Goal: Task Accomplishment & Management: Use online tool/utility

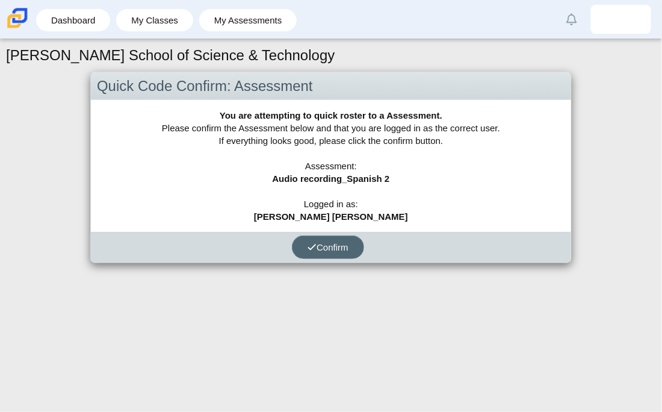
click at [340, 236] on button "Confirm" at bounding box center [328, 246] width 72 height 23
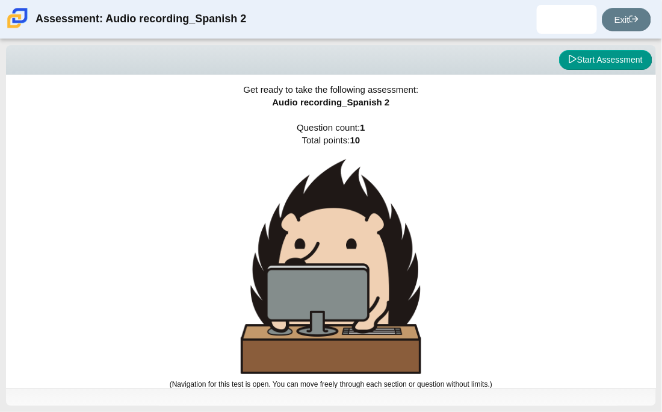
scroll to position [7, 0]
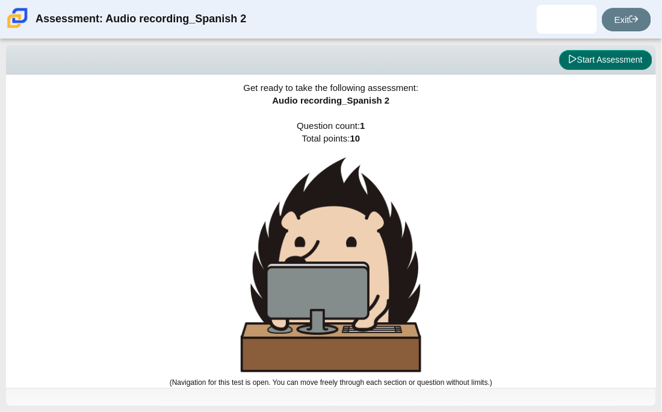
click at [620, 66] on button "Start Assessment" at bounding box center [605, 60] width 93 height 20
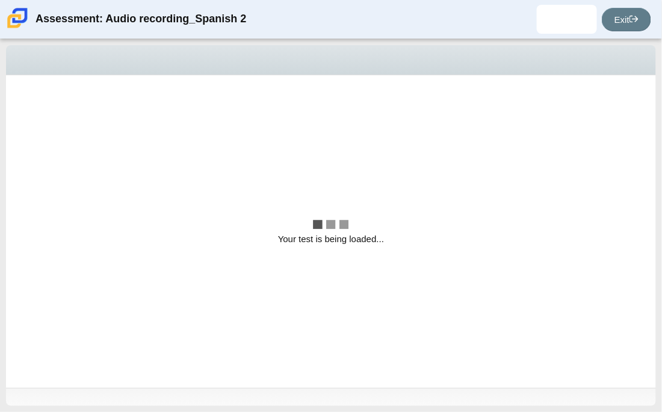
scroll to position [0, 0]
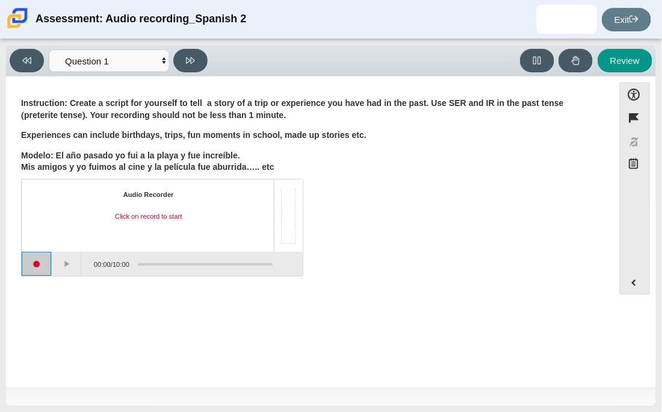
click at [41, 264] on button "Start recording" at bounding box center [37, 264] width 30 height 24
click at [34, 262] on button "Stop recording" at bounding box center [37, 264] width 30 height 24
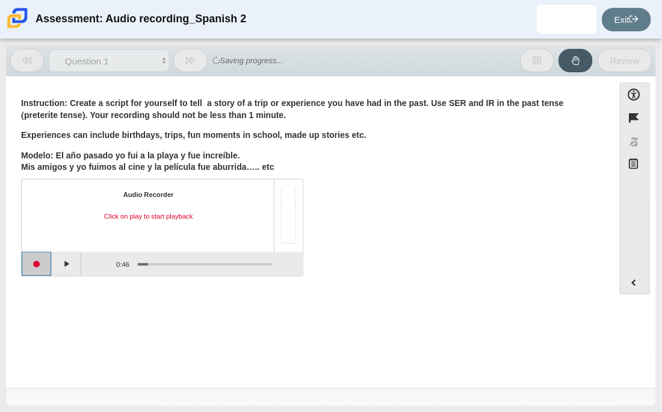
click at [57, 329] on div "Question Instruction: Create a script for yourself to tell a story of a trip or…" at bounding box center [310, 233] width 596 height 297
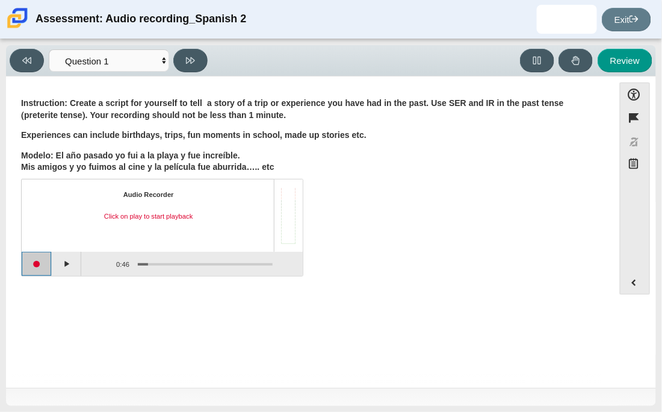
click at [30, 264] on button "Start recording" at bounding box center [37, 264] width 30 height 24
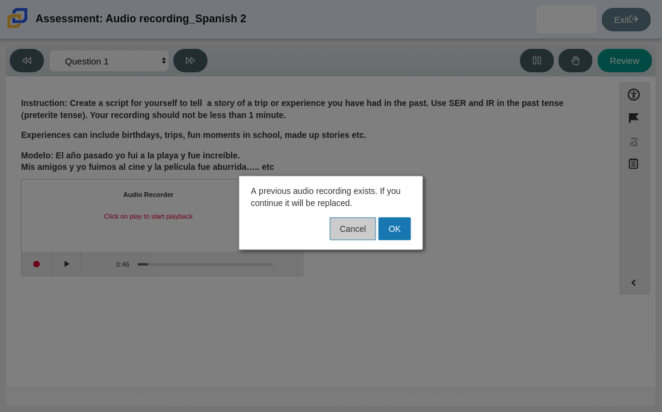
click at [369, 229] on button "Cancel" at bounding box center [353, 228] width 46 height 23
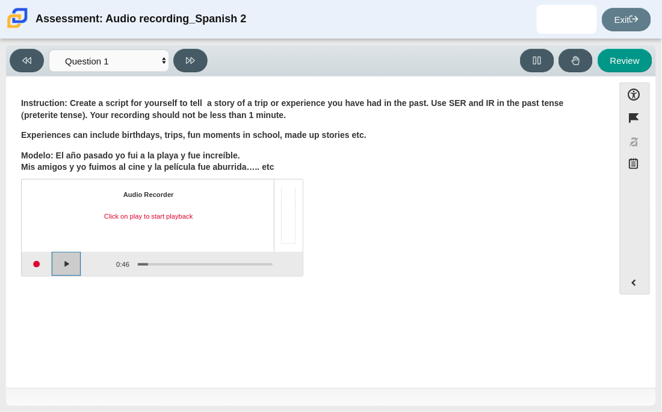
click at [64, 265] on button "Play" at bounding box center [67, 264] width 30 height 24
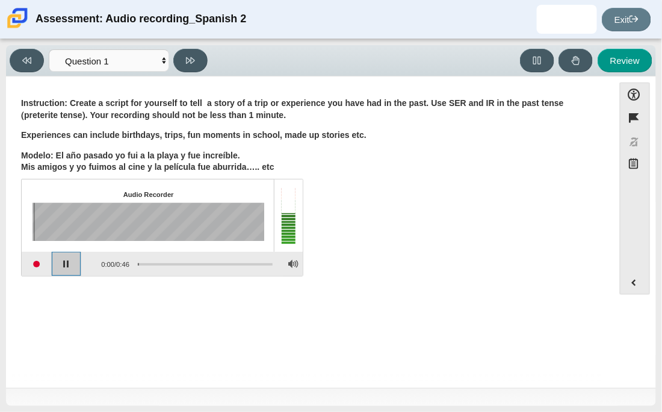
click at [63, 265] on button "Pause playback" at bounding box center [67, 264] width 30 height 24
click at [35, 261] on button "Start recording" at bounding box center [37, 264] width 30 height 24
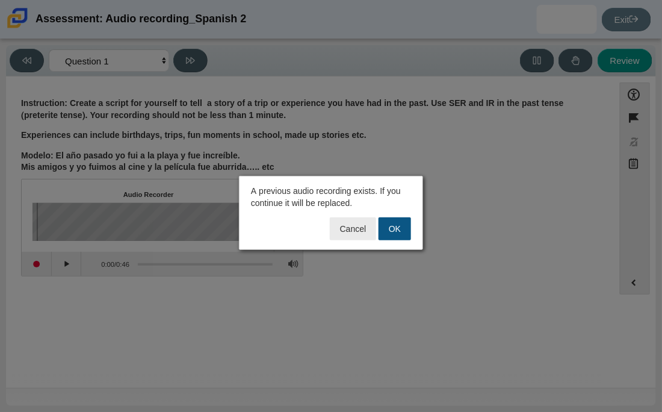
click at [404, 221] on button "OK" at bounding box center [395, 228] width 32 height 23
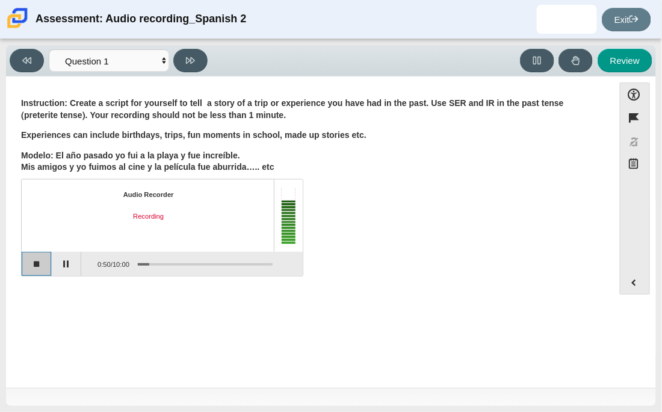
click at [33, 268] on button "Stop recording" at bounding box center [37, 264] width 30 height 24
click at [33, 268] on button "Start recording" at bounding box center [37, 264] width 30 height 24
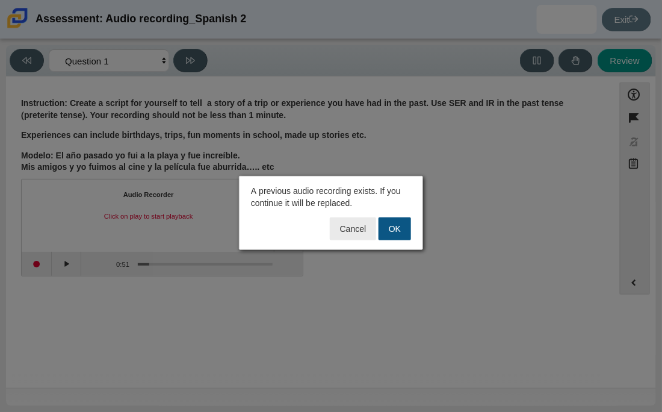
click at [397, 222] on button "OK" at bounding box center [395, 228] width 32 height 23
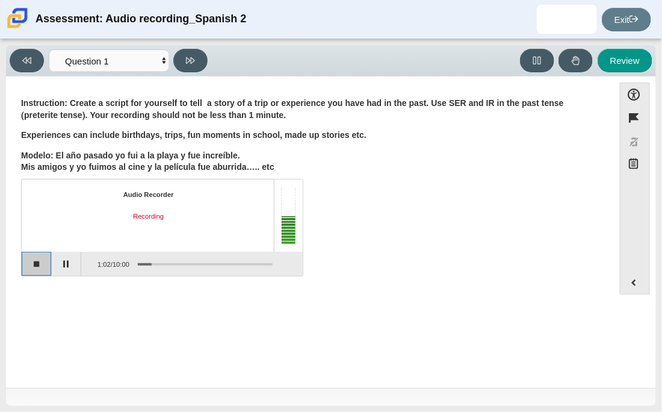
click at [45, 258] on button "Stop recording" at bounding box center [37, 264] width 30 height 24
click at [190, 69] on button at bounding box center [190, 60] width 34 height 23
select select "review"
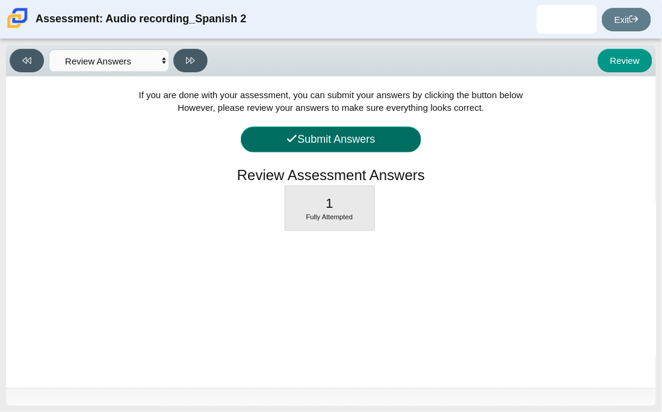
click at [395, 134] on button "Submit Answers" at bounding box center [331, 139] width 181 height 26
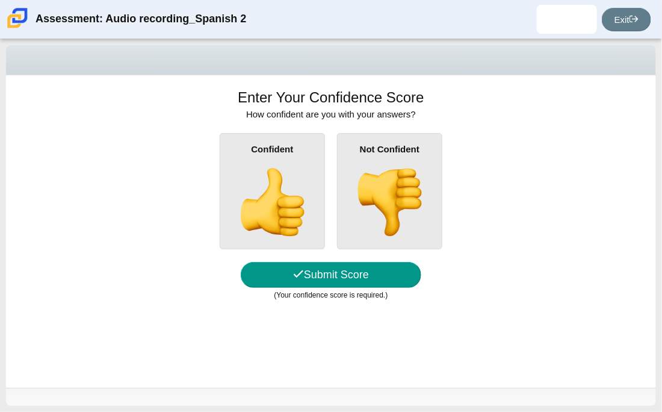
click at [261, 185] on img at bounding box center [272, 202] width 69 height 69
click at [0, 0] on input "Confident" at bounding box center [0, 0] width 0 height 0
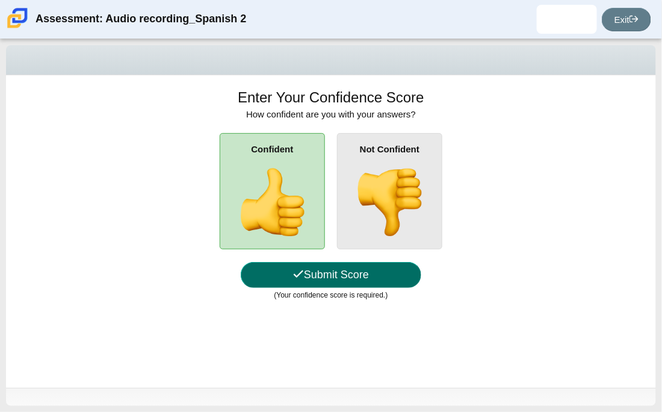
click at [328, 274] on button "Submit Score" at bounding box center [331, 275] width 181 height 26
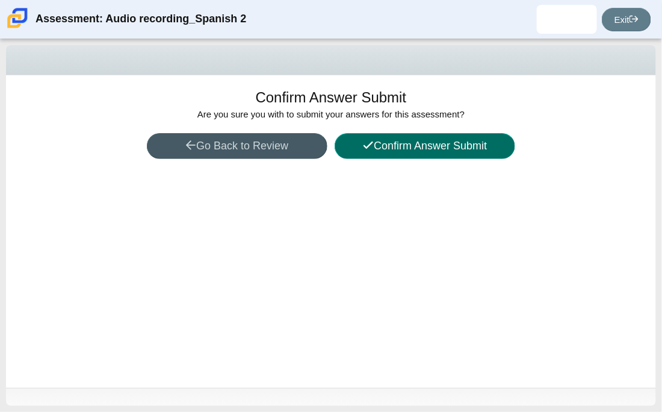
click at [368, 154] on button "Confirm Answer Submit" at bounding box center [425, 146] width 181 height 26
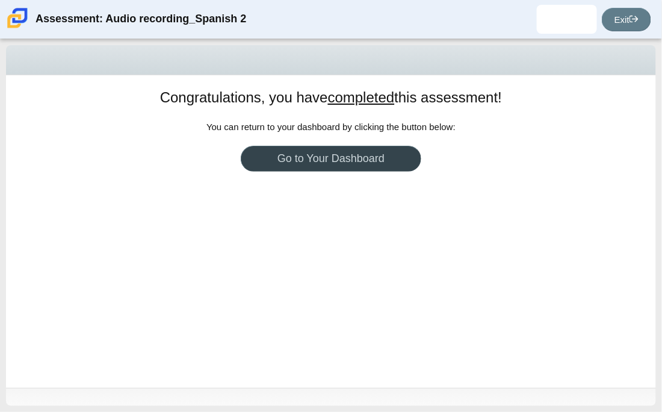
click at [368, 154] on link "Go to Your Dashboard" at bounding box center [331, 159] width 181 height 26
